Goal: Navigation & Orientation: Go to known website

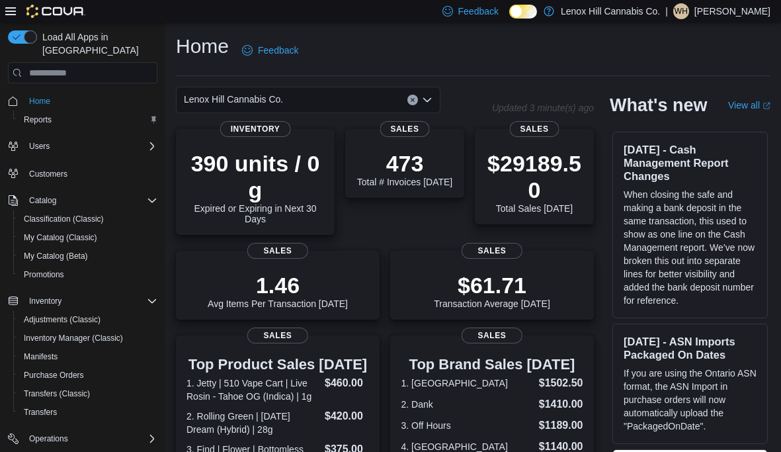
click at [467, 60] on div "Home Feedback" at bounding box center [473, 50] width 595 height 34
click at [482, 59] on div "Home Feedback" at bounding box center [473, 50] width 595 height 34
